Goal: Transaction & Acquisition: Purchase product/service

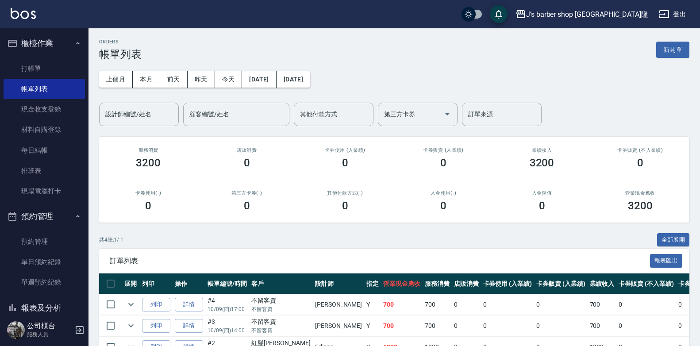
scroll to position [74, 0]
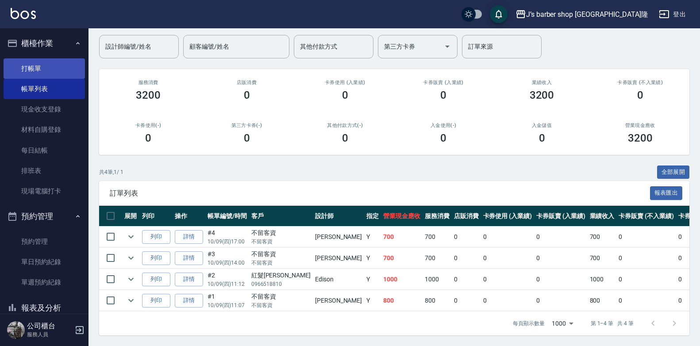
click at [43, 59] on link "打帳單" at bounding box center [44, 68] width 81 height 20
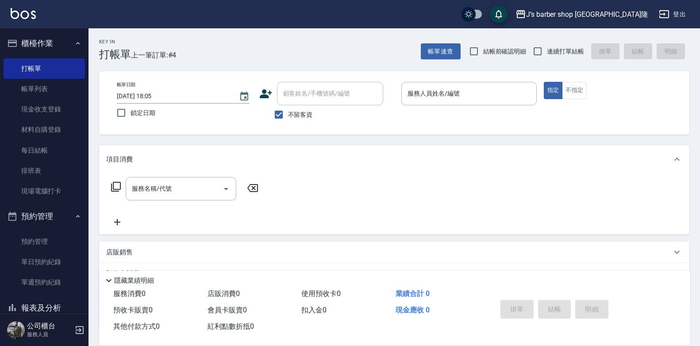
click at [302, 114] on span "不留客資" at bounding box center [300, 114] width 25 height 9
click at [288, 114] on input "不留客資" at bounding box center [278, 114] width 19 height 19
checkbox input "false"
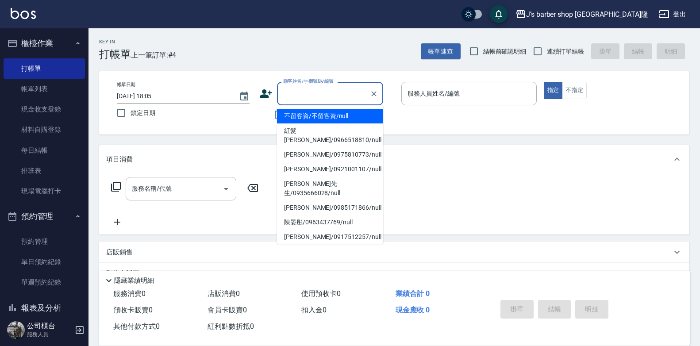
click at [304, 91] on input "顧客姓名/手機號碼/編號" at bounding box center [323, 93] width 85 height 15
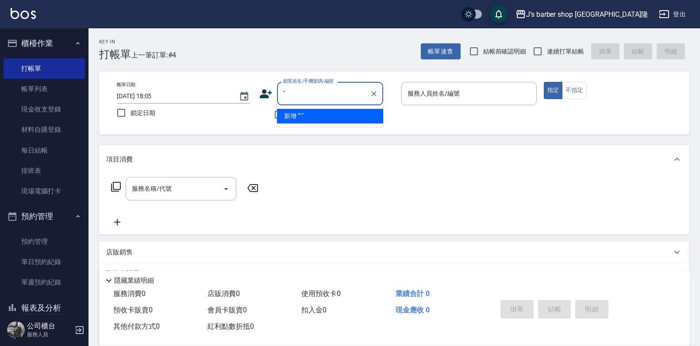
type input "'"
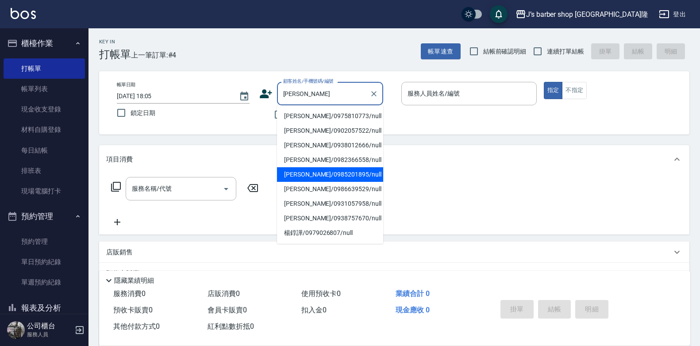
click at [326, 173] on li "[PERSON_NAME]/0985201895/null" at bounding box center [330, 174] width 106 height 15
type input "[PERSON_NAME]/0985201895/null"
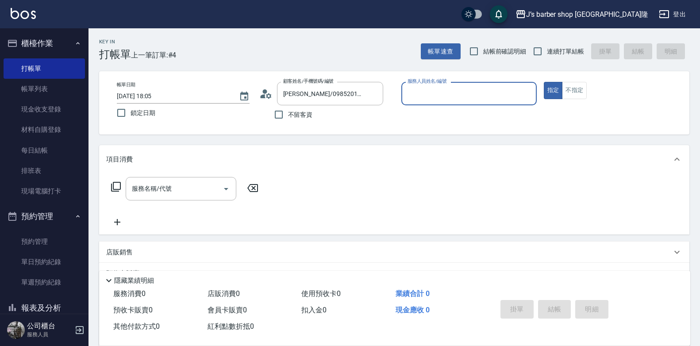
click at [440, 97] on input "服務人員姓名/編號" at bounding box center [468, 93] width 127 height 15
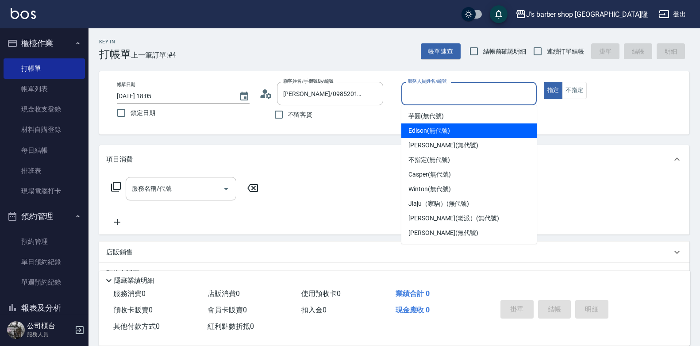
click at [439, 128] on span "Edison (無代號)" at bounding box center [428, 130] width 41 height 9
type input "Edison(無代號)"
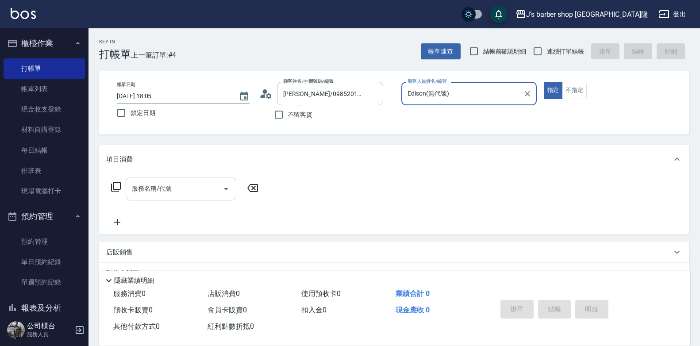
click at [223, 196] on div at bounding box center [225, 188] width 13 height 23
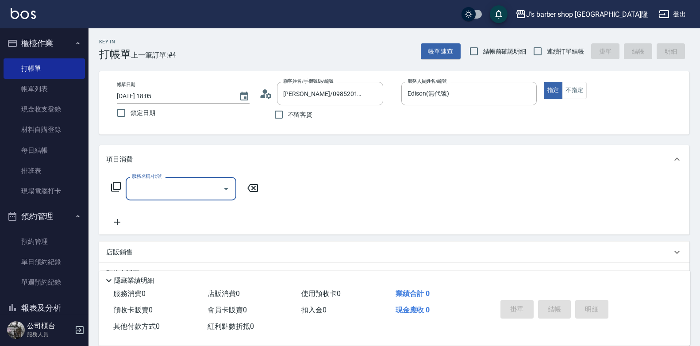
click at [227, 191] on icon "Open" at bounding box center [226, 189] width 11 height 11
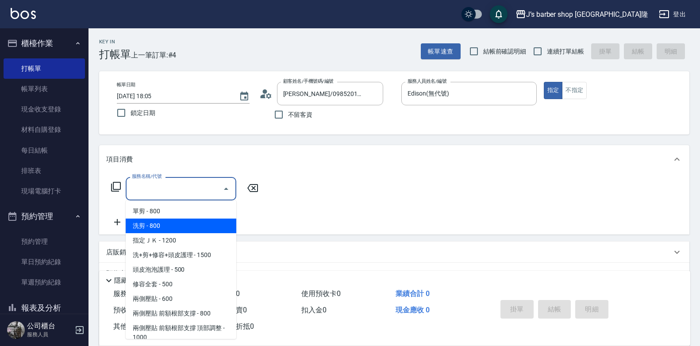
click at [191, 226] on span "洗剪 - 800" at bounding box center [181, 226] width 111 height 15
type input "洗剪(101)"
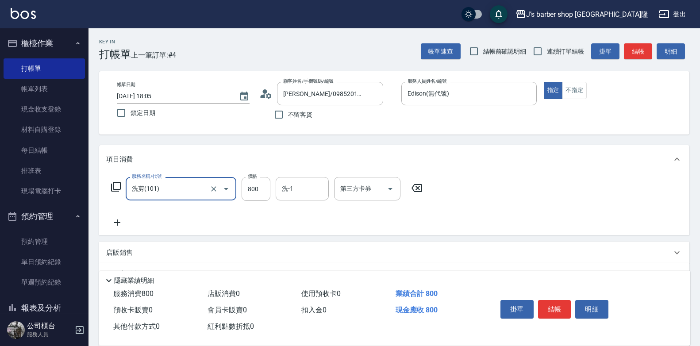
click at [112, 222] on icon at bounding box center [117, 222] width 22 height 11
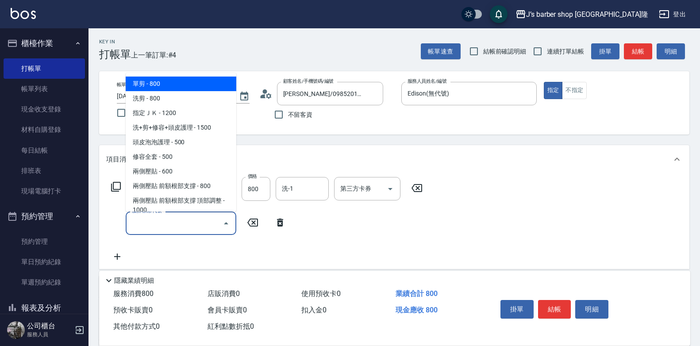
click at [166, 220] on input "服務名稱/代號" at bounding box center [174, 222] width 89 height 15
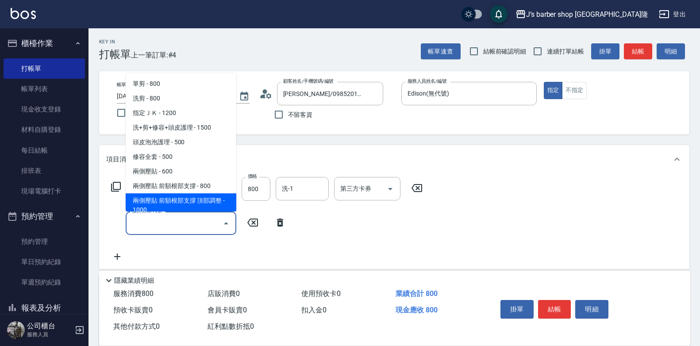
click at [181, 207] on span "兩側壓貼 前額根部支撐 頂部調整 - 1000" at bounding box center [181, 205] width 111 height 24
type input "兩側壓貼 前額根部支撐 頂部調整(Gp2)"
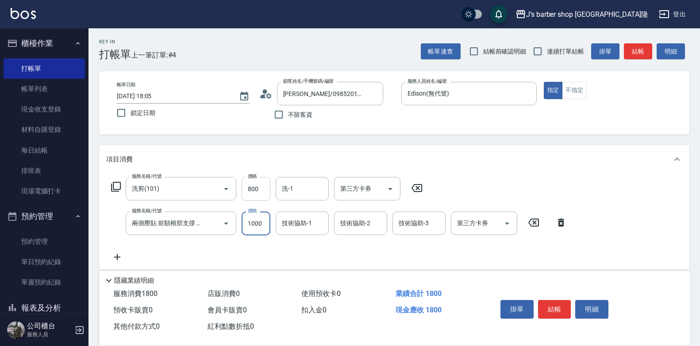
drag, startPoint x: 253, startPoint y: 192, endPoint x: 261, endPoint y: 186, distance: 10.2
click at [254, 192] on input "800" at bounding box center [256, 189] width 29 height 24
click at [262, 185] on input "800" at bounding box center [256, 189] width 29 height 24
type input "500"
click at [554, 301] on button "結帳" at bounding box center [554, 309] width 33 height 19
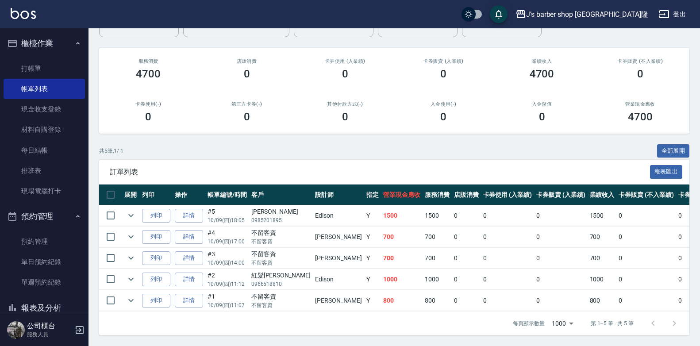
scroll to position [96, 0]
click at [187, 209] on link "詳情" at bounding box center [189, 216] width 28 height 14
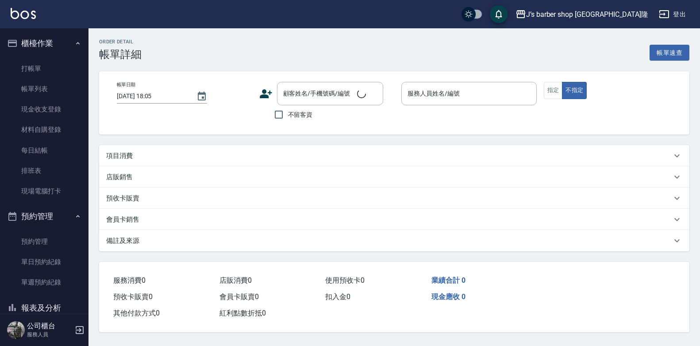
type input "Edison(無代號)"
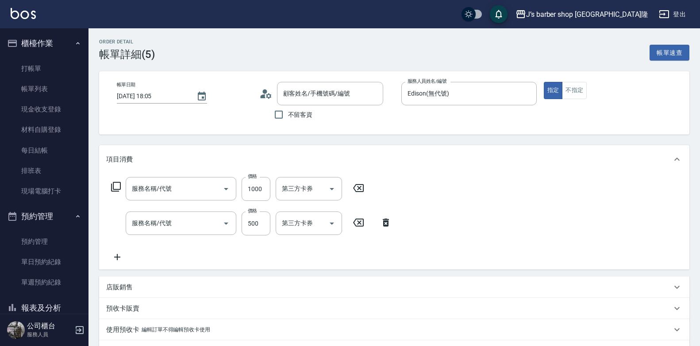
type input "兩側壓貼 前額根部支撐 頂部調整(Gp2)"
type input "洗剪(101)"
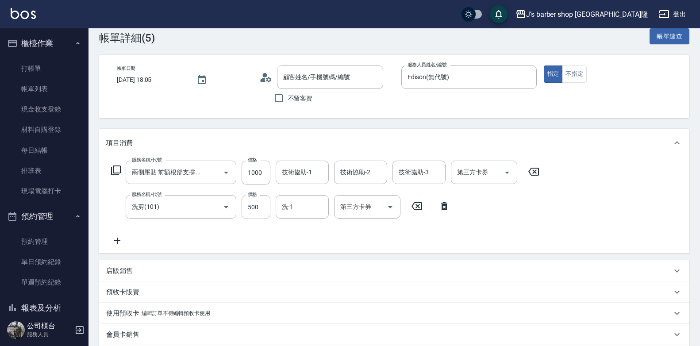
type input "[PERSON_NAME]/0985201895/null"
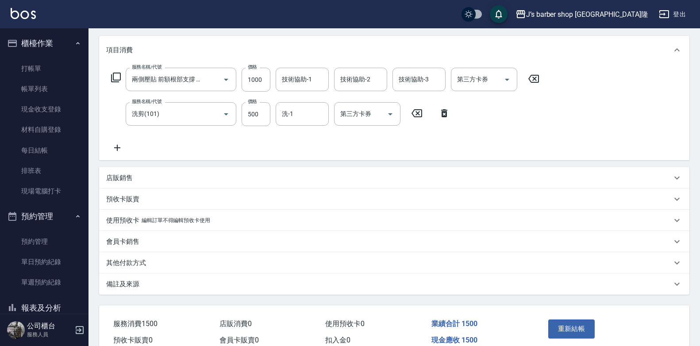
scroll to position [154, 0]
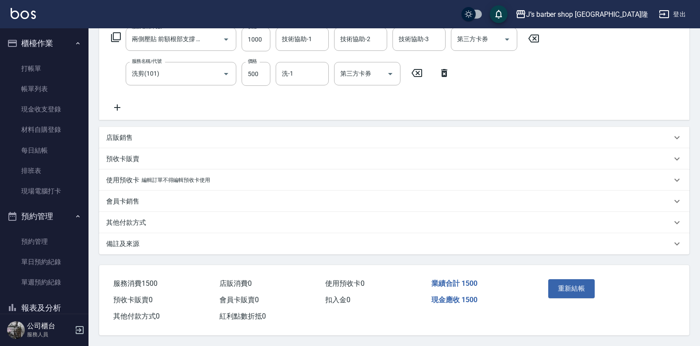
click at [140, 242] on div "備註及來源" at bounding box center [389, 243] width 566 height 9
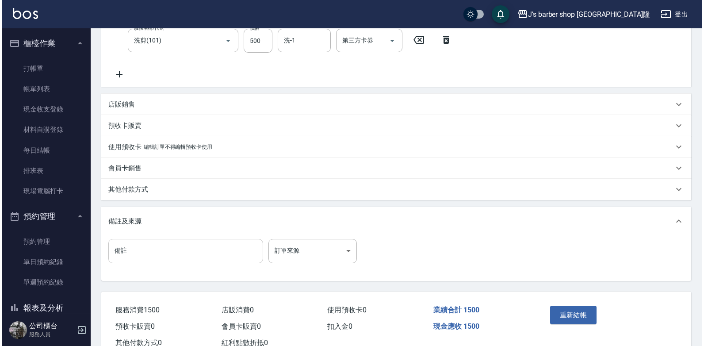
scroll to position [213, 0]
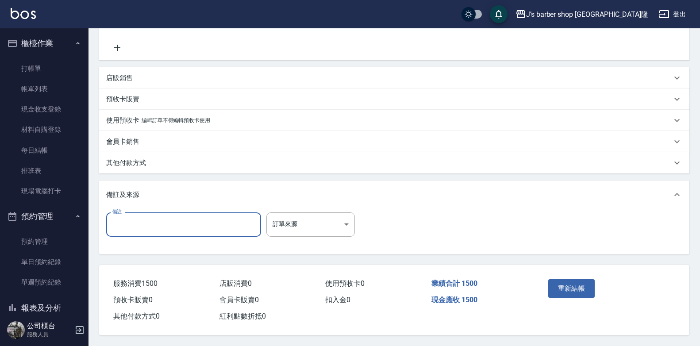
click at [160, 217] on input "備註" at bounding box center [183, 224] width 155 height 24
type input "轉帳"
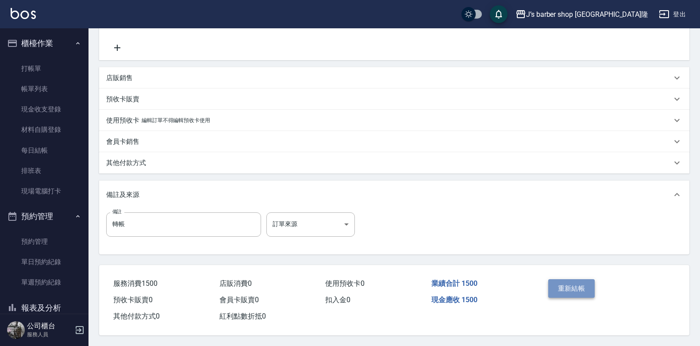
click at [589, 288] on button "重新結帳" at bounding box center [571, 288] width 47 height 19
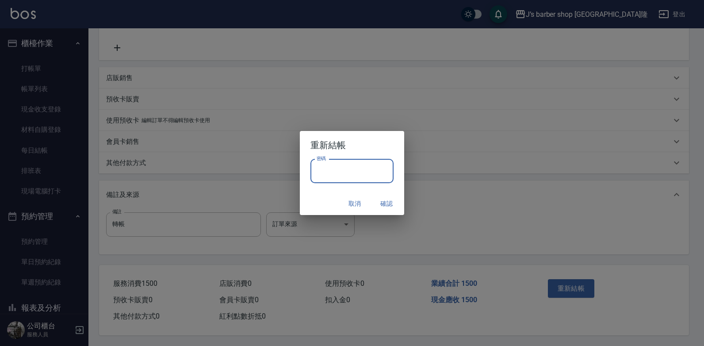
click at [356, 164] on input "密碼" at bounding box center [352, 171] width 83 height 24
type input "****"
click at [381, 199] on button "確認" at bounding box center [387, 204] width 28 height 16
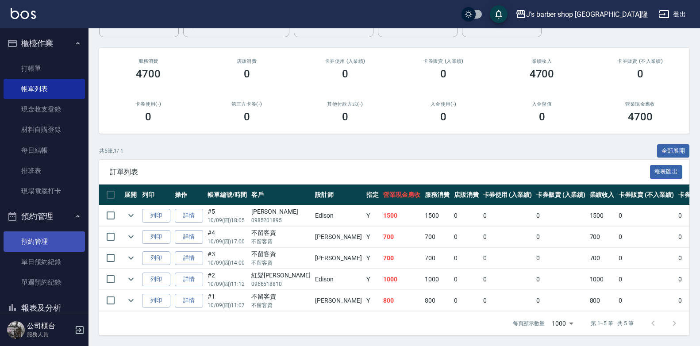
click at [35, 235] on link "預約管理" at bounding box center [44, 241] width 81 height 20
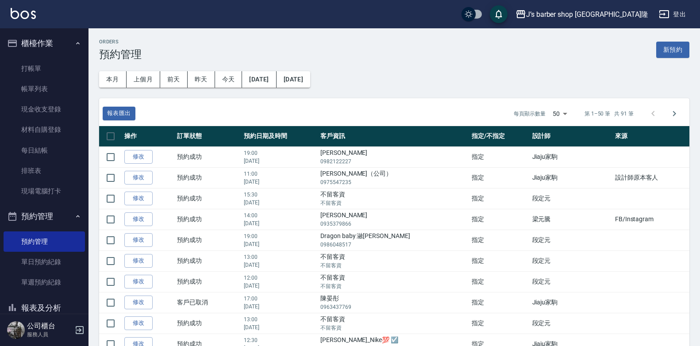
click at [45, 300] on button "報表及分析" at bounding box center [44, 307] width 81 height 23
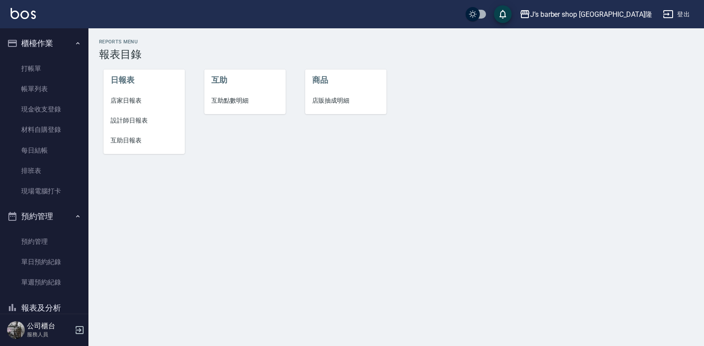
click at [127, 139] on span "互助日報表" at bounding box center [144, 140] width 67 height 9
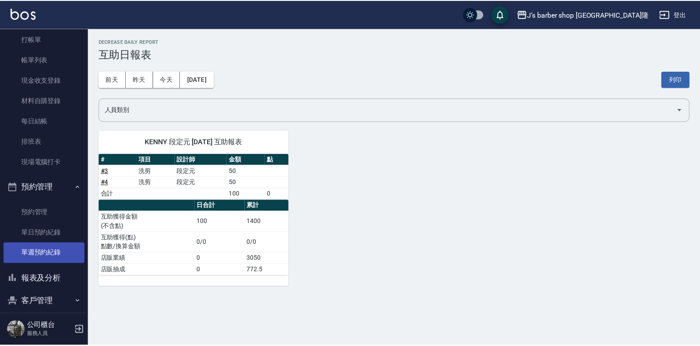
scroll to position [62, 0]
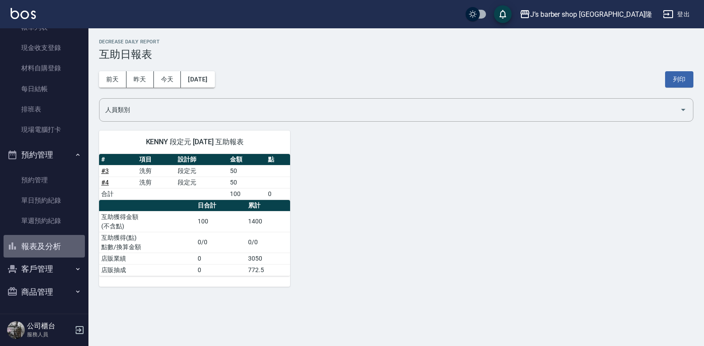
click at [52, 240] on button "報表及分析" at bounding box center [44, 246] width 81 height 23
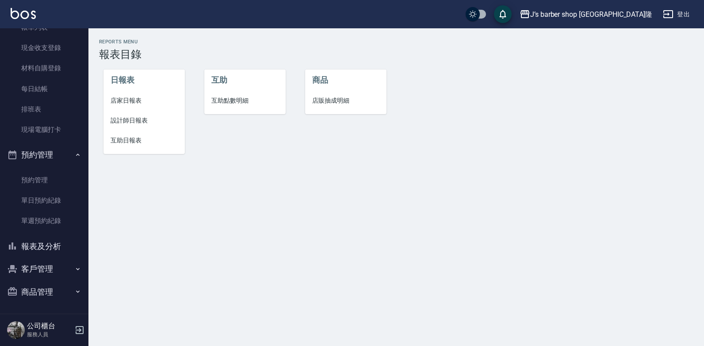
click at [134, 120] on span "設計師日報表" at bounding box center [144, 120] width 67 height 9
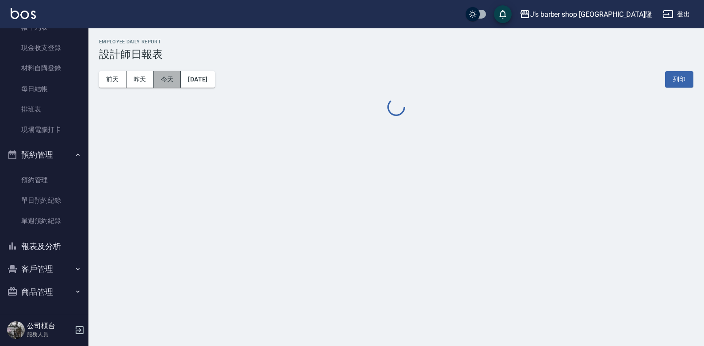
click at [171, 76] on button "今天" at bounding box center [167, 79] width 27 height 16
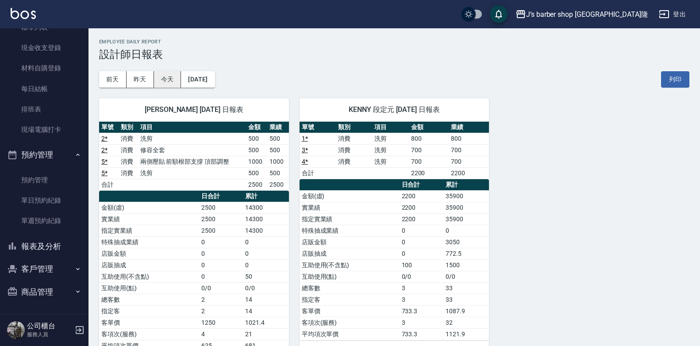
click at [171, 76] on button "今天" at bounding box center [167, 79] width 27 height 16
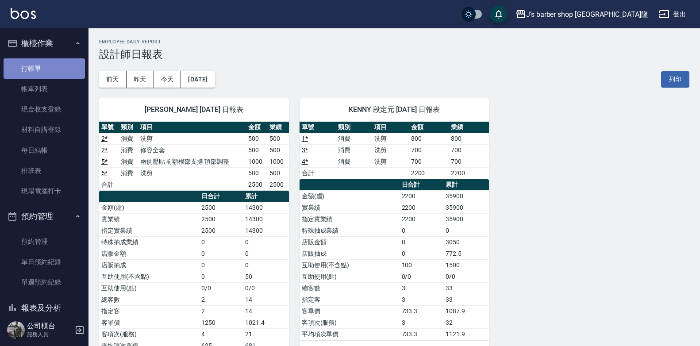
click at [59, 70] on link "打帳單" at bounding box center [44, 68] width 81 height 20
